Goal: Transaction & Acquisition: Purchase product/service

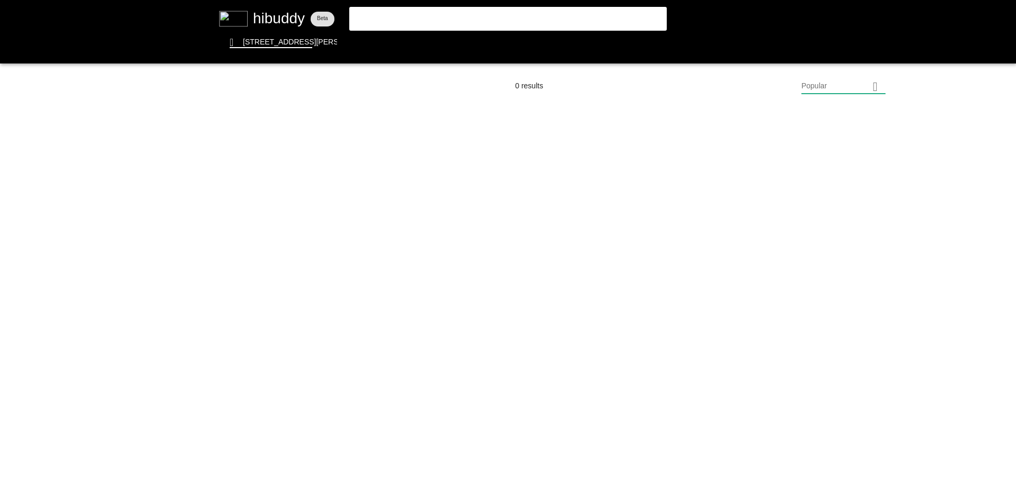
click at [463, 22] on flt-glass-pane at bounding box center [508, 241] width 1016 height 482
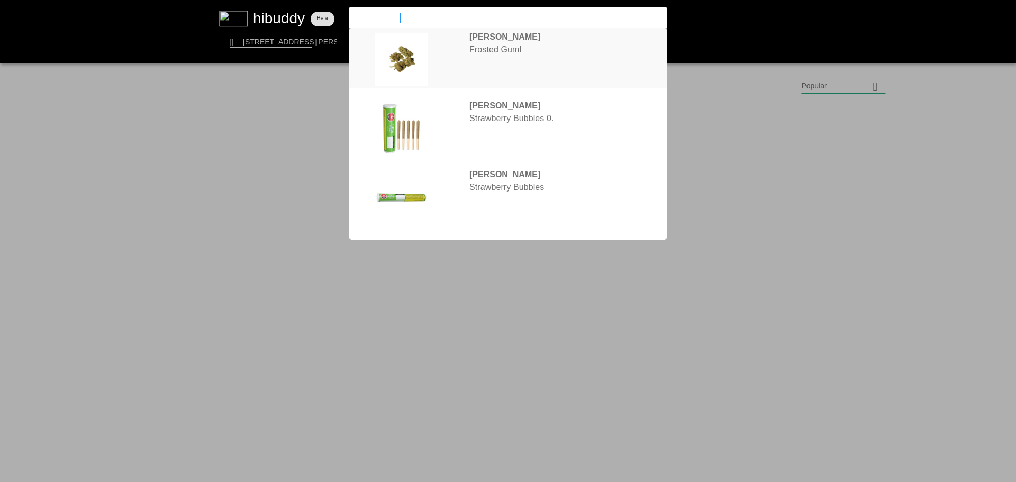
type input "frosted gum"
click at [506, 56] on flt-glass-pane at bounding box center [508, 241] width 1016 height 482
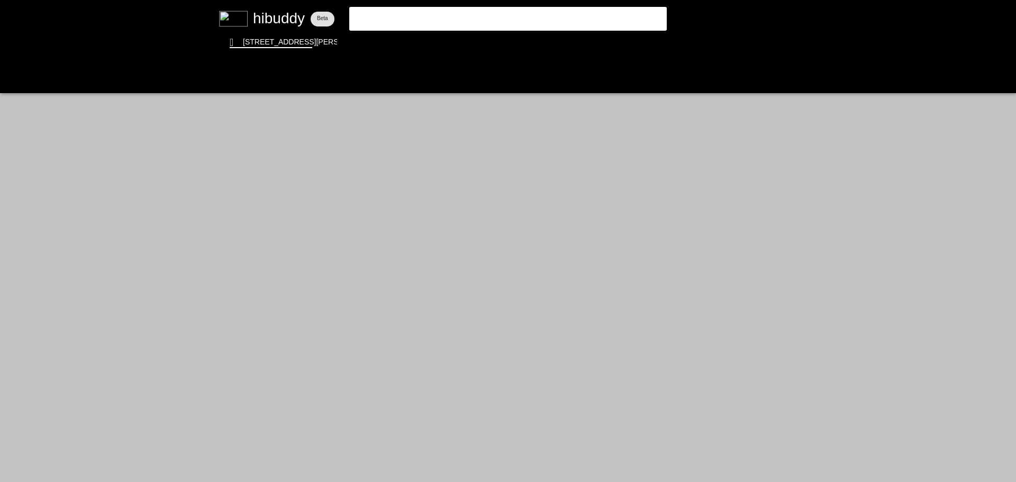
click at [286, 23] on flt-glass-pane at bounding box center [508, 241] width 1016 height 482
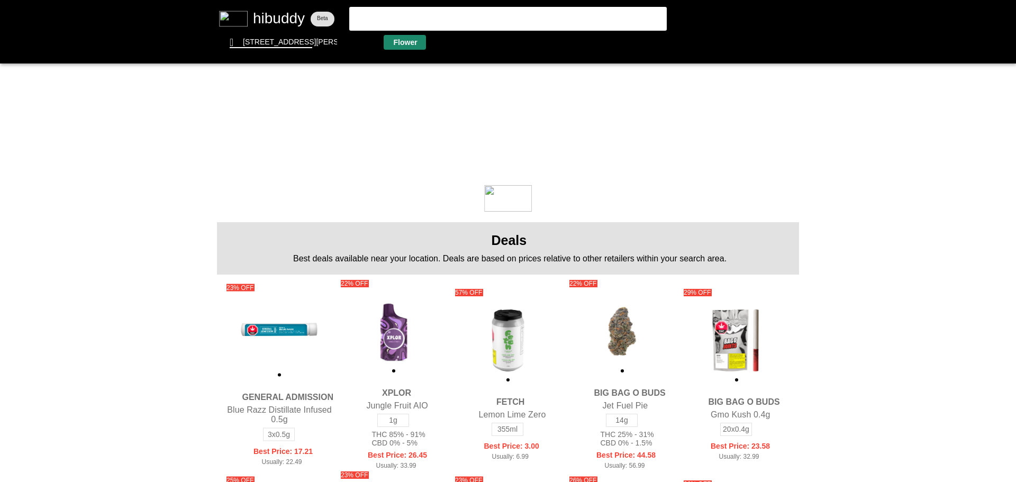
click at [398, 41] on flt-glass-pane at bounding box center [508, 241] width 1016 height 482
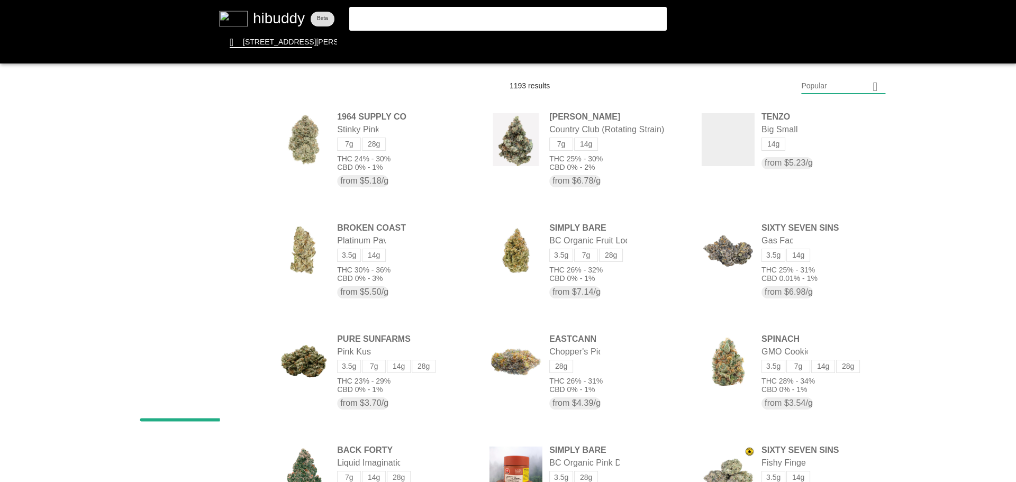
click at [830, 89] on flt-glass-pane at bounding box center [508, 241] width 1016 height 482
click at [818, 370] on flt-glass-pane at bounding box center [508, 241] width 1016 height 482
